Goal: Information Seeking & Learning: Learn about a topic

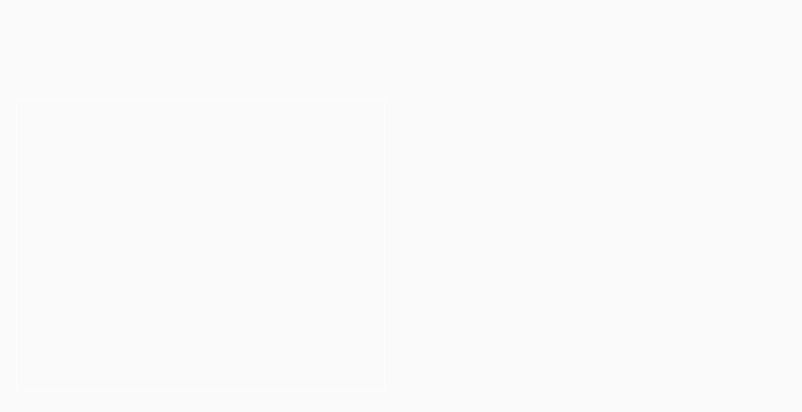
click at [498, 70] on button "Allow" at bounding box center [499, 70] width 50 height 27
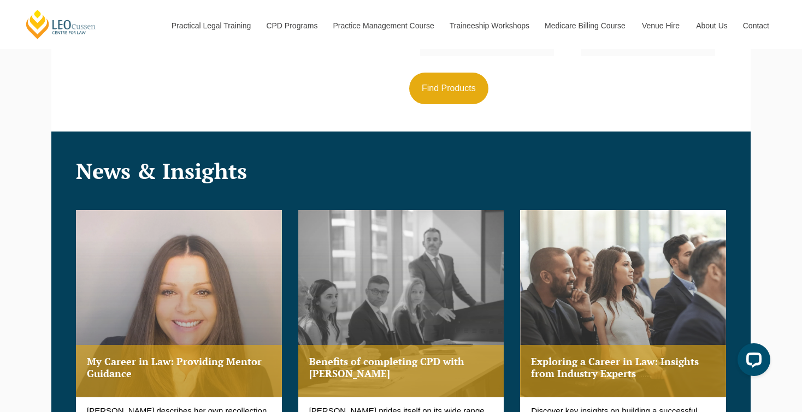
scroll to position [1118, 0]
